Goal: Find contact information: Find contact information

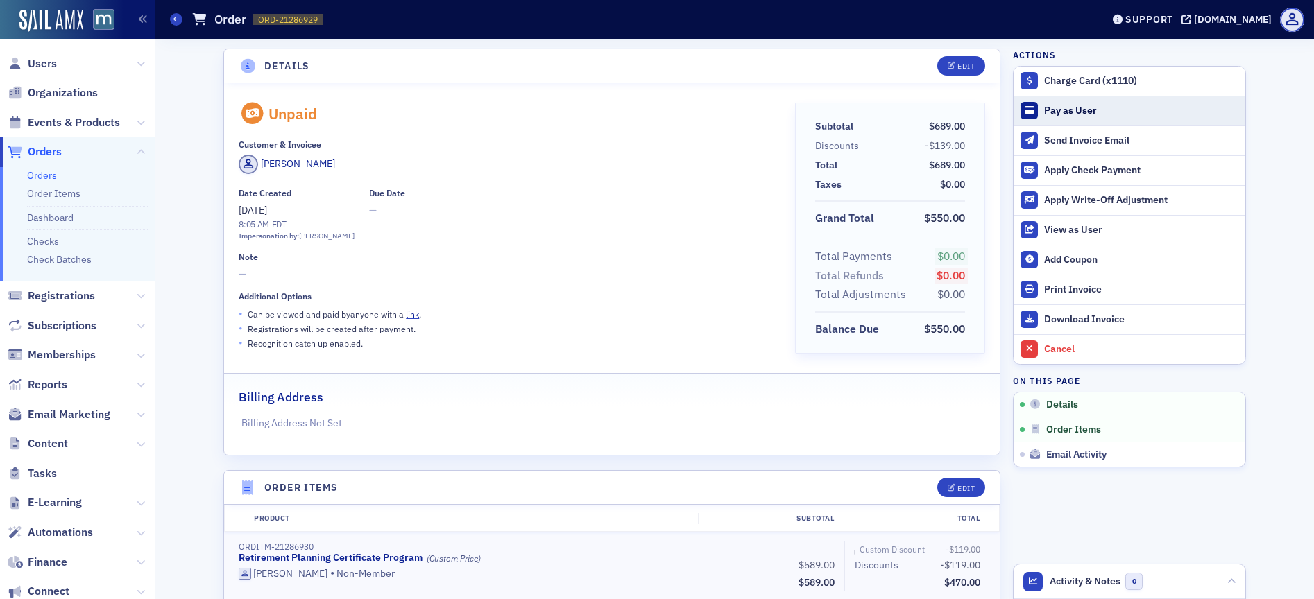
click at [1105, 111] on div "Pay as User" at bounding box center [1141, 111] width 194 height 12
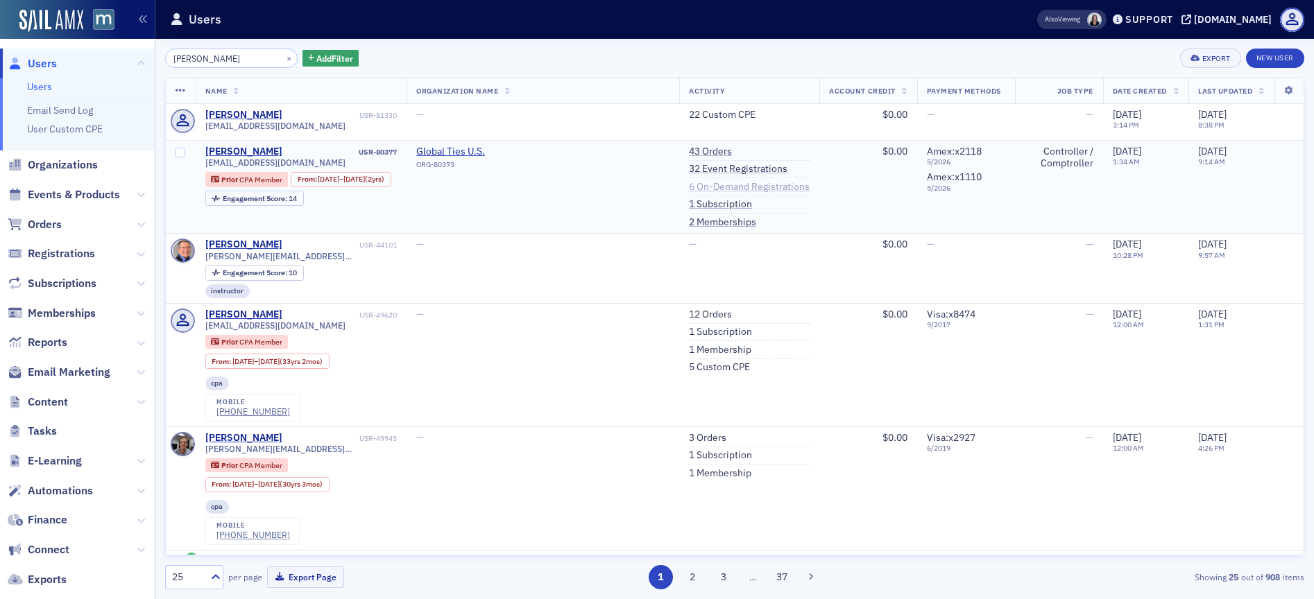
click at [689, 185] on link "6 On-Demand Registrations" at bounding box center [749, 187] width 121 height 12
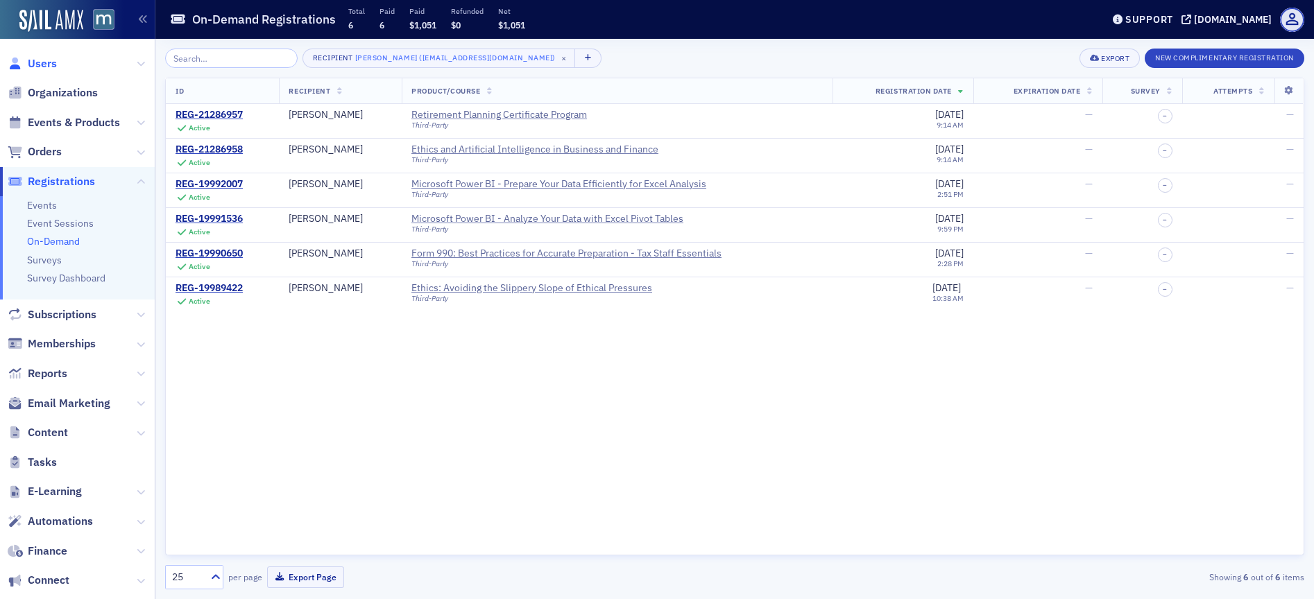
click at [40, 66] on span "Users" at bounding box center [42, 63] width 29 height 15
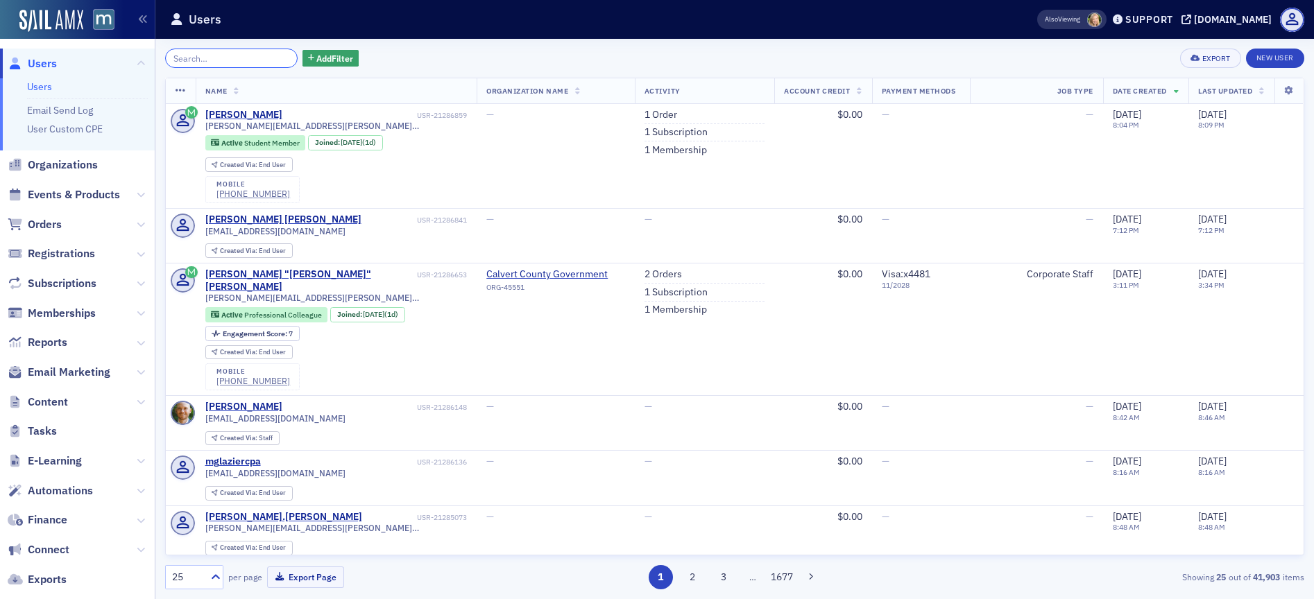
click at [228, 53] on input "search" at bounding box center [231, 58] width 132 height 19
paste input "Wendy Lucio"
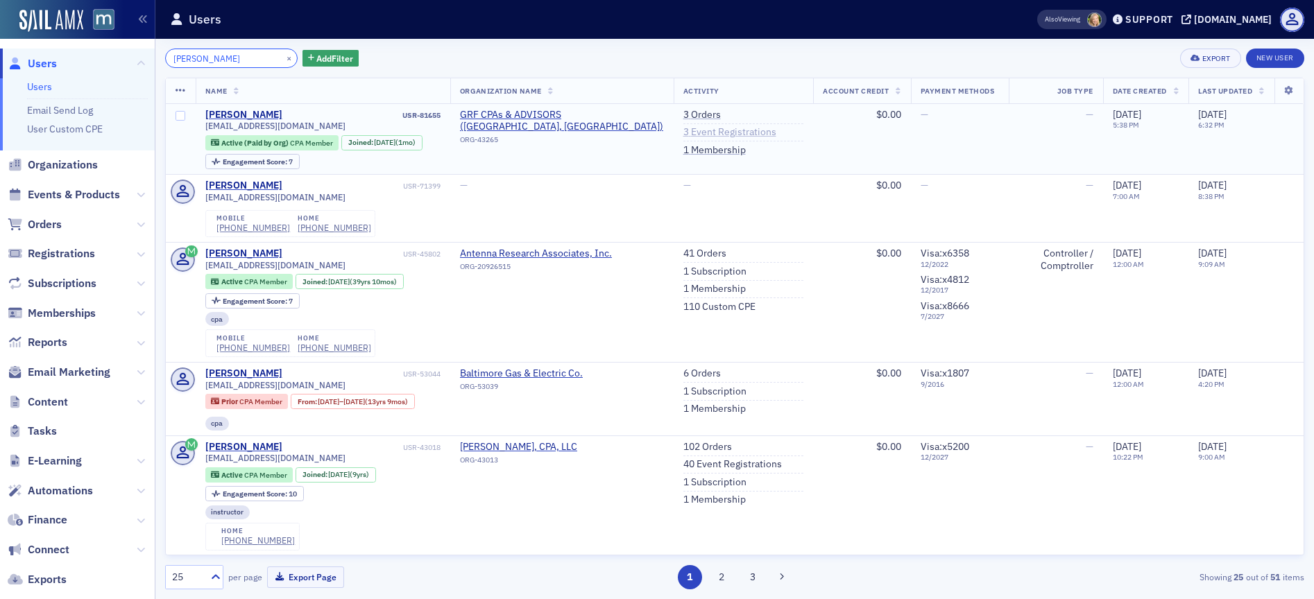
type input "Wendy Lucio"
click at [693, 131] on link "3 Event Registrations" at bounding box center [729, 132] width 93 height 12
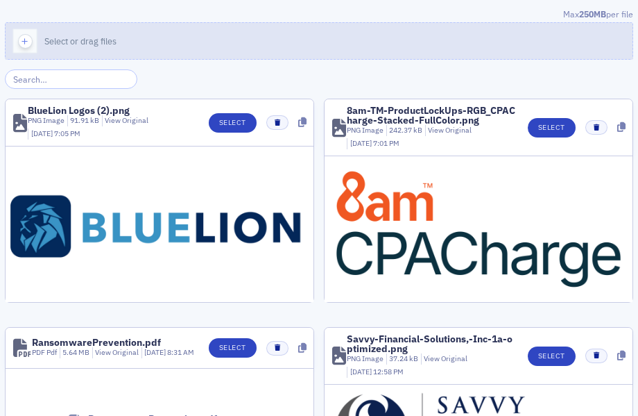
click at [28, 47] on span "button" at bounding box center [25, 41] width 15 height 15
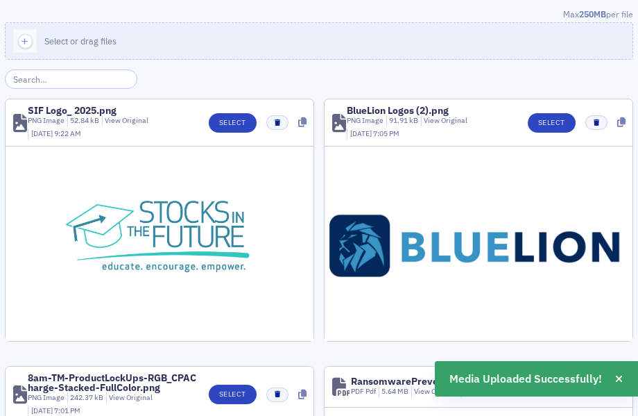
click at [187, 217] on img at bounding box center [159, 243] width 194 height 194
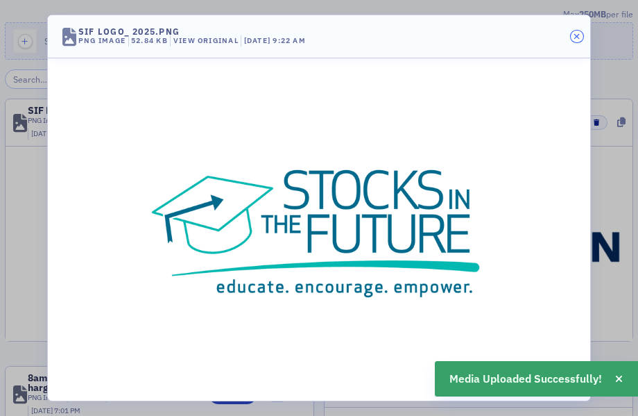
click at [576, 36] on icon "button" at bounding box center [577, 37] width 6 height 8
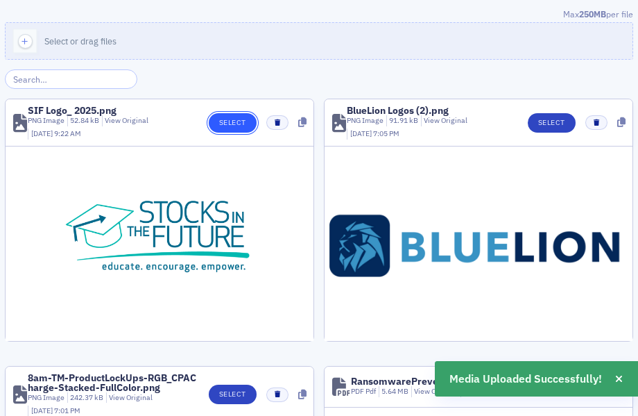
click at [221, 117] on button "Select" at bounding box center [233, 122] width 48 height 19
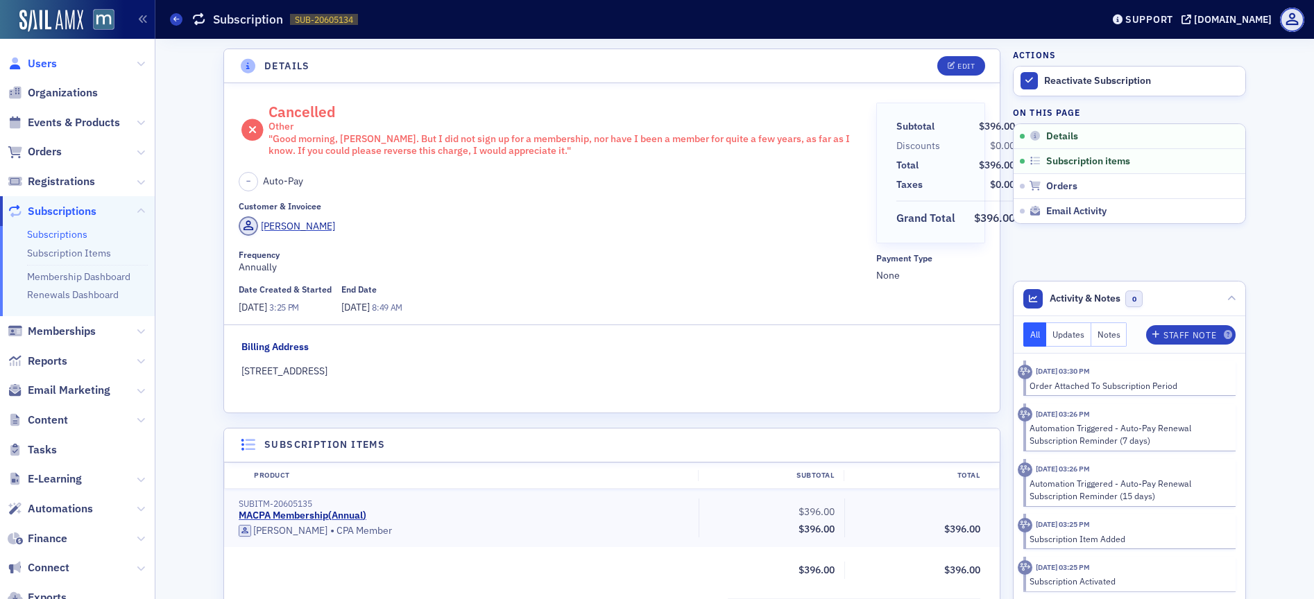
click at [48, 66] on span "Users" at bounding box center [42, 63] width 29 height 15
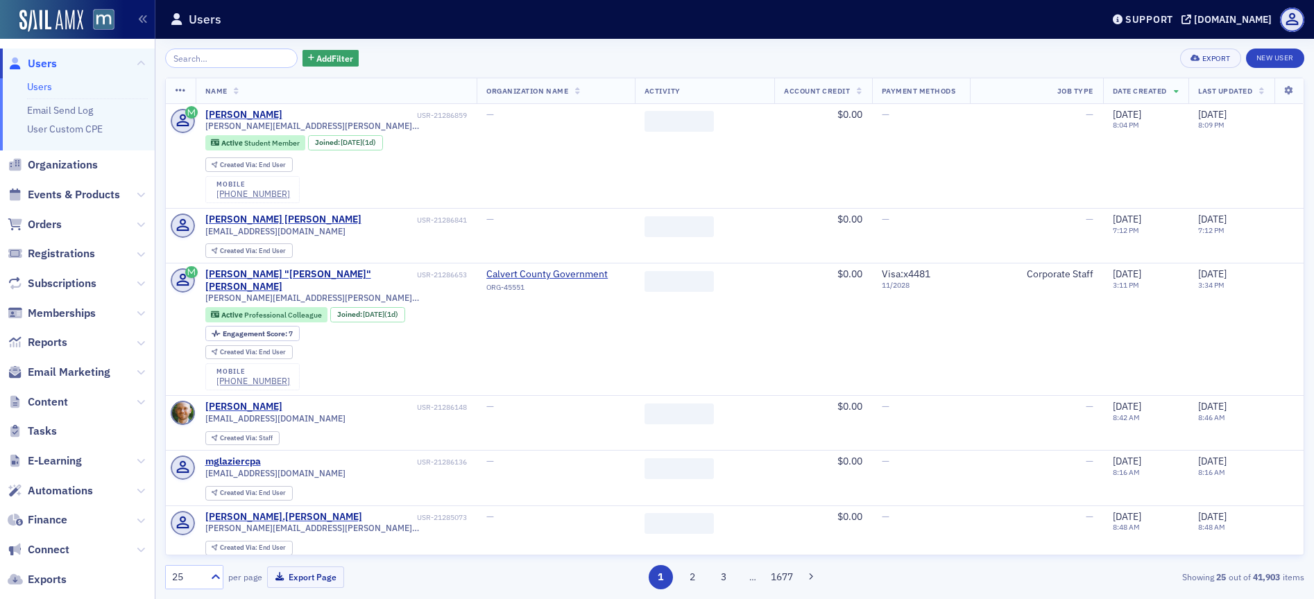
click at [228, 62] on input "search" at bounding box center [231, 58] width 132 height 19
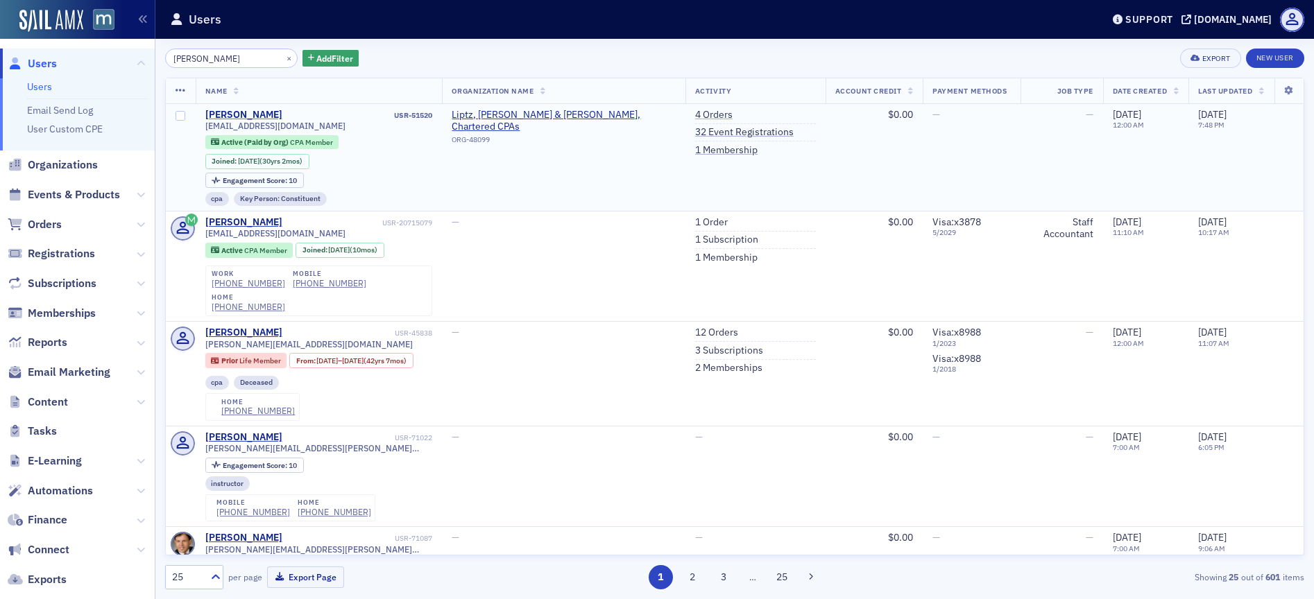
type input "[PERSON_NAME]"
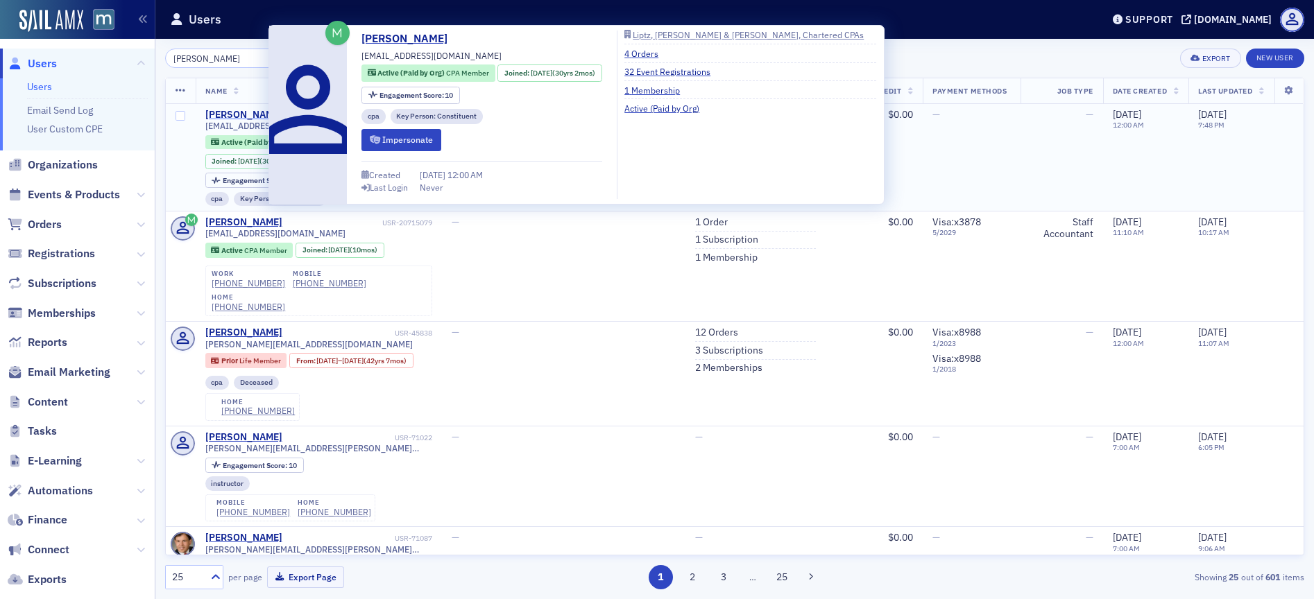
click at [249, 118] on div "[PERSON_NAME]" at bounding box center [243, 115] width 77 height 12
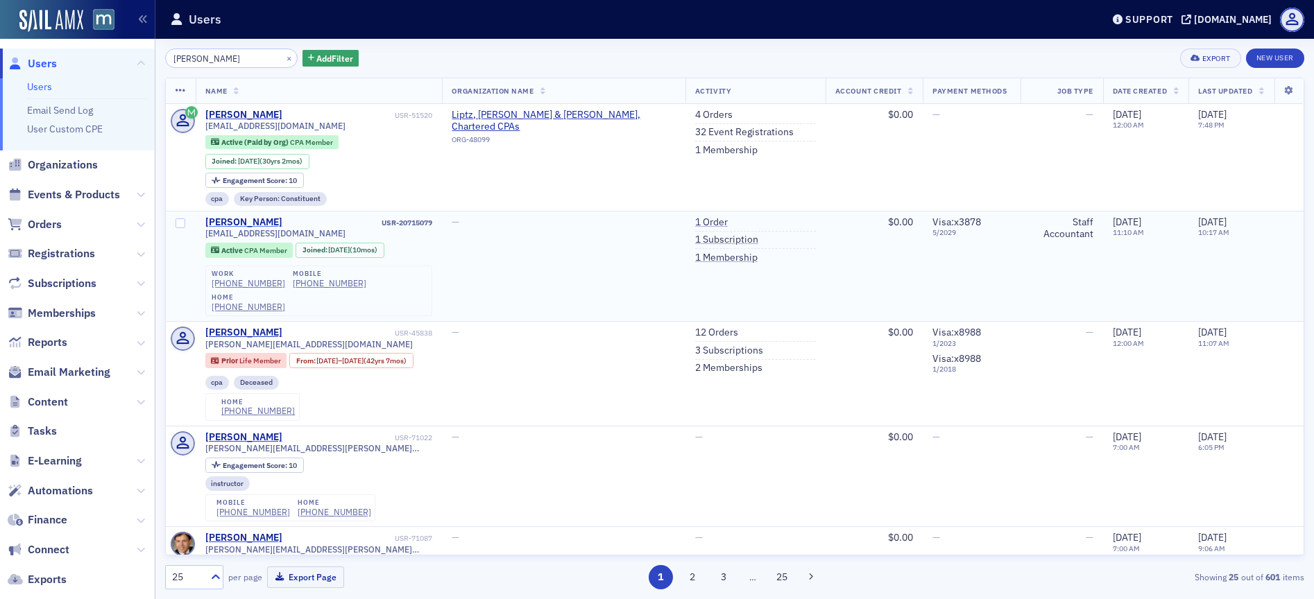
click at [250, 218] on div "[PERSON_NAME]" at bounding box center [243, 222] width 77 height 12
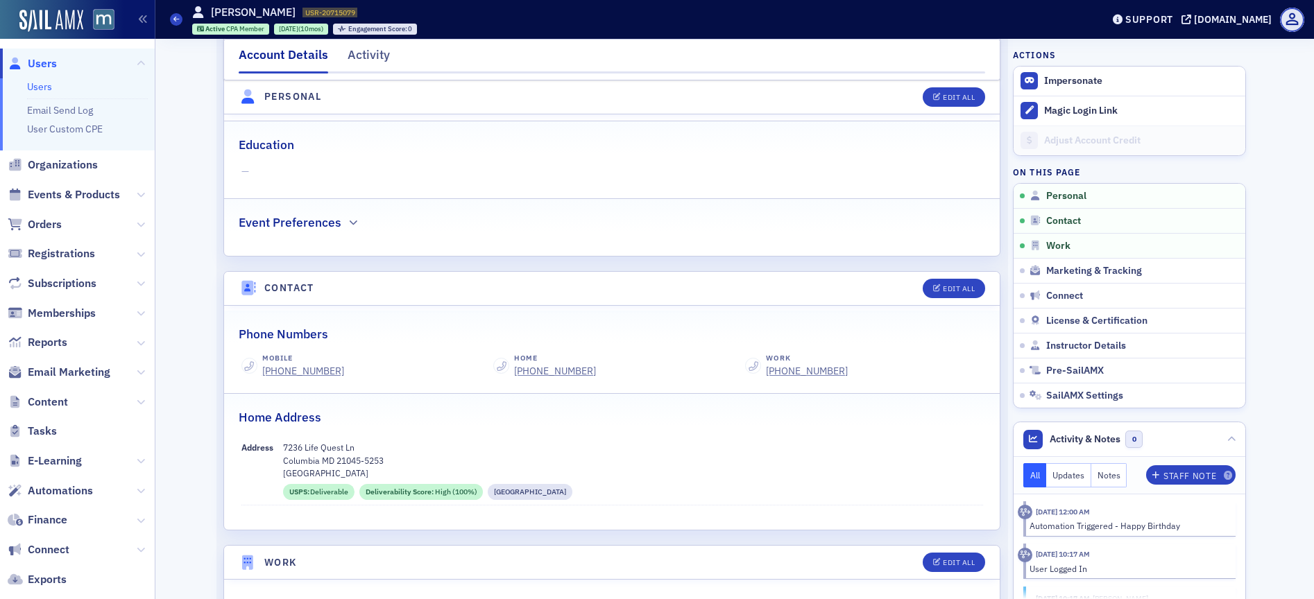
scroll to position [316, 0]
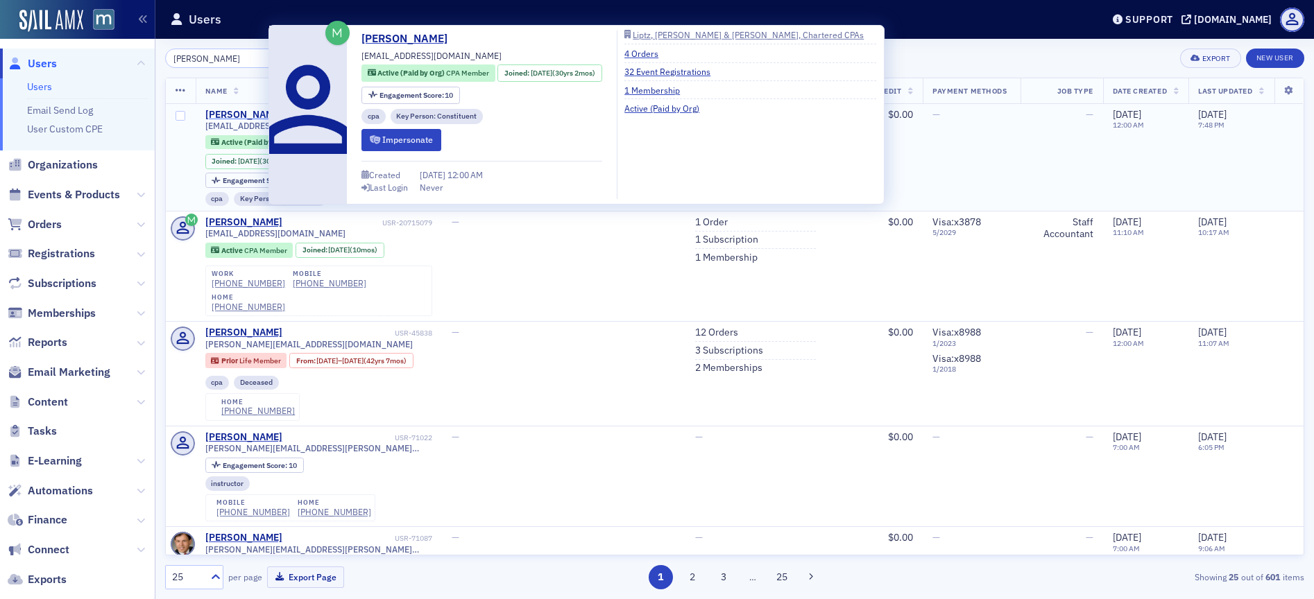
click at [215, 117] on div "[PERSON_NAME]" at bounding box center [243, 115] width 77 height 12
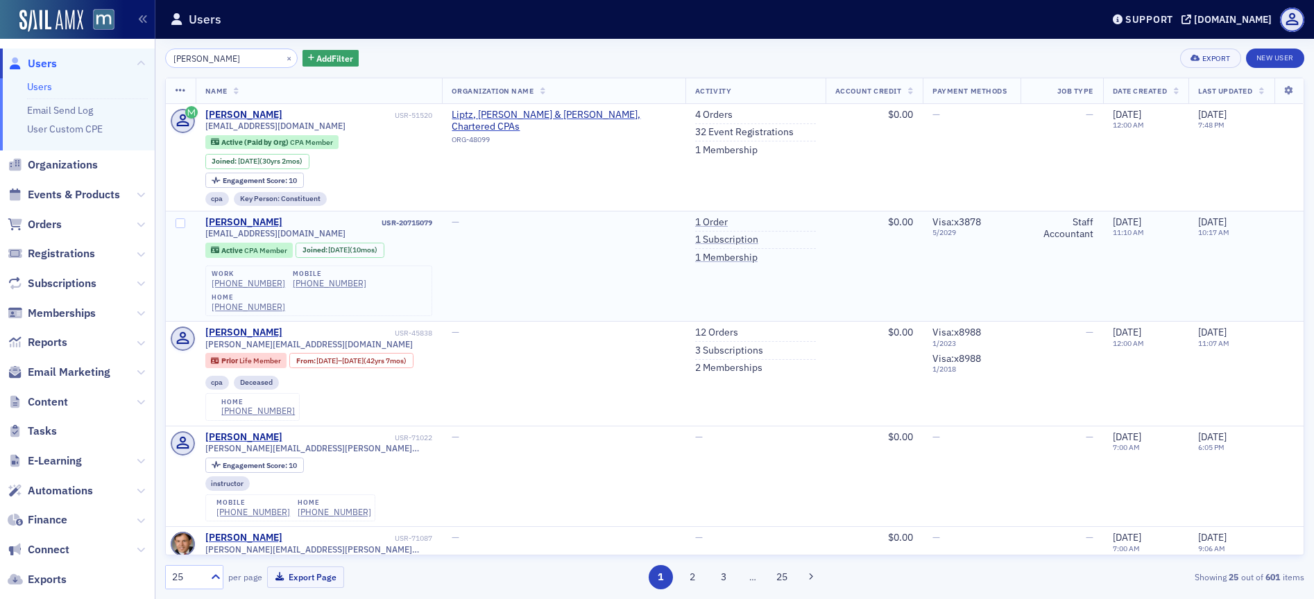
click at [258, 234] on span "[EMAIL_ADDRESS][DOMAIN_NAME]" at bounding box center [275, 233] width 140 height 10
copy div "[EMAIL_ADDRESS][DOMAIN_NAME]"
